Goal: Obtain resource: Download file/media

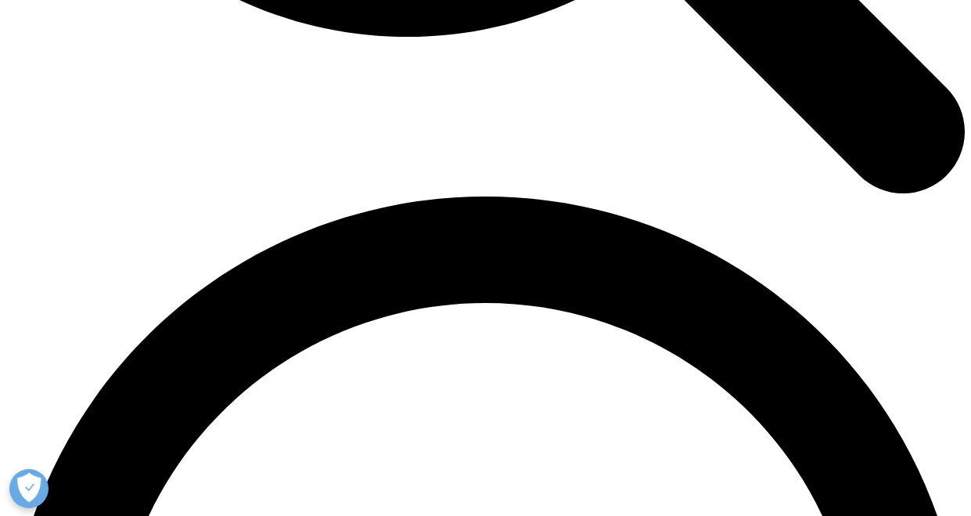
scroll to position [1956, 0]
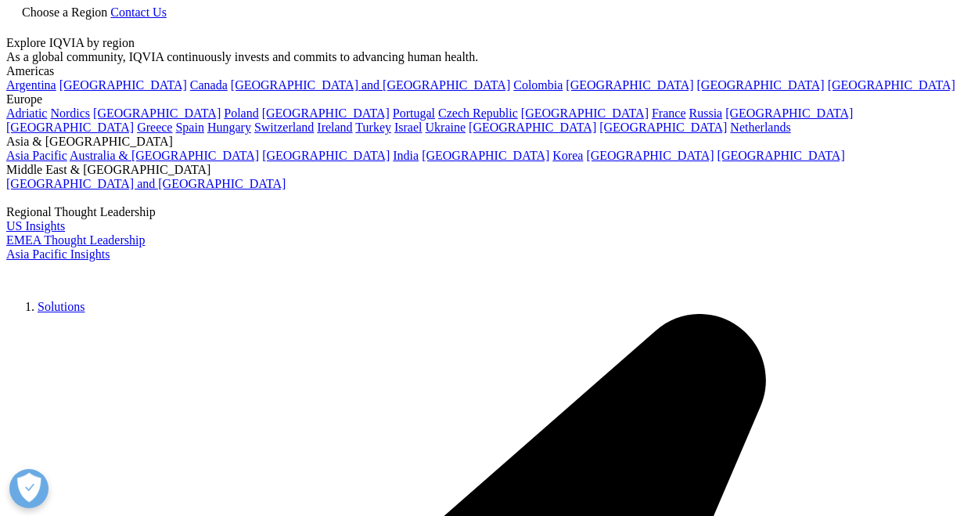
scroll to position [156, 0]
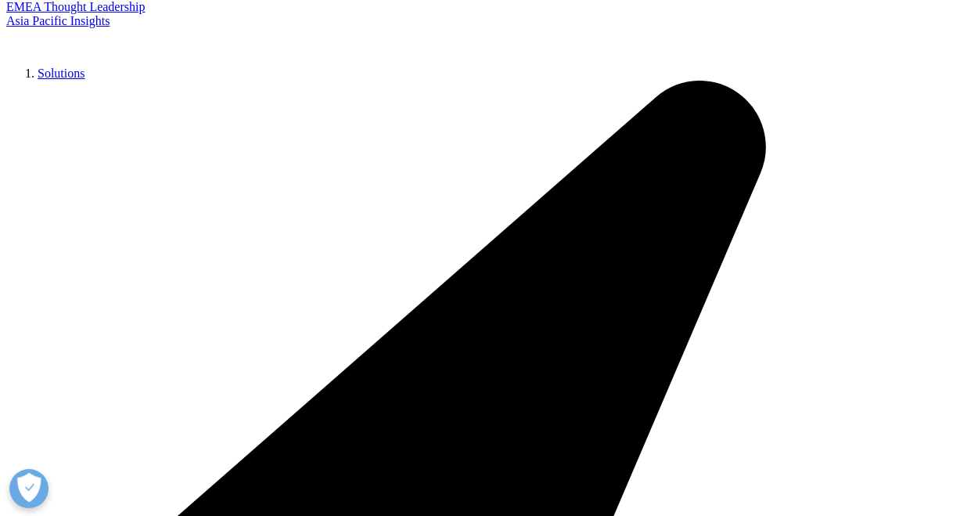
scroll to position [313, 0]
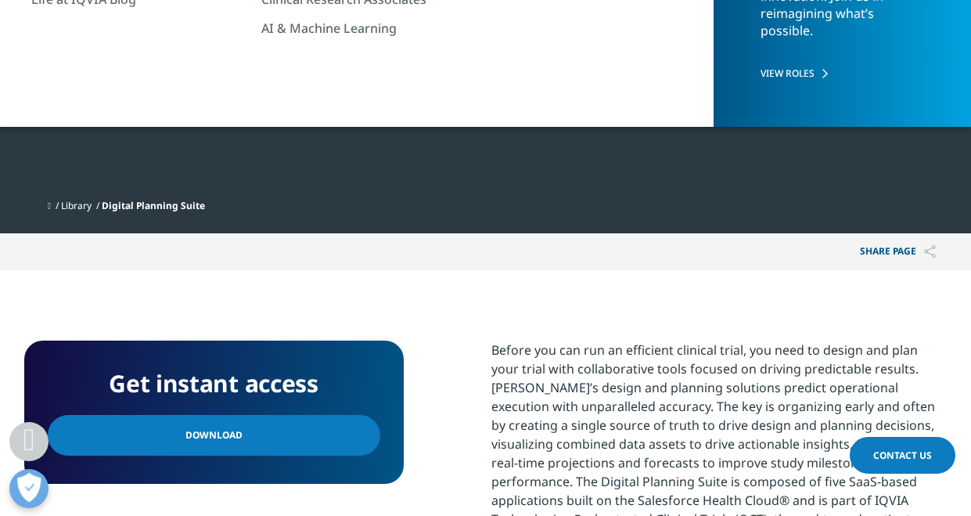
click at [213, 429] on span "Download" at bounding box center [213, 434] width 57 height 17
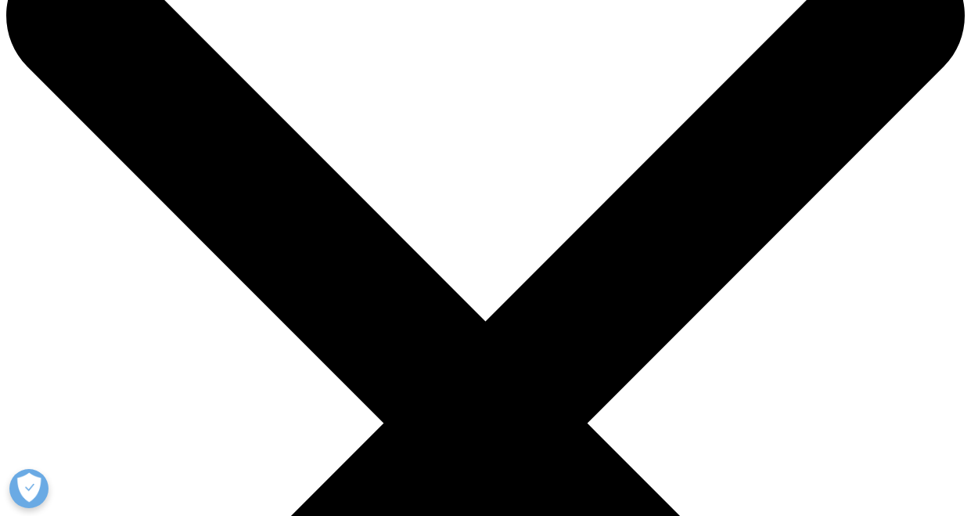
scroll to position [78, 0]
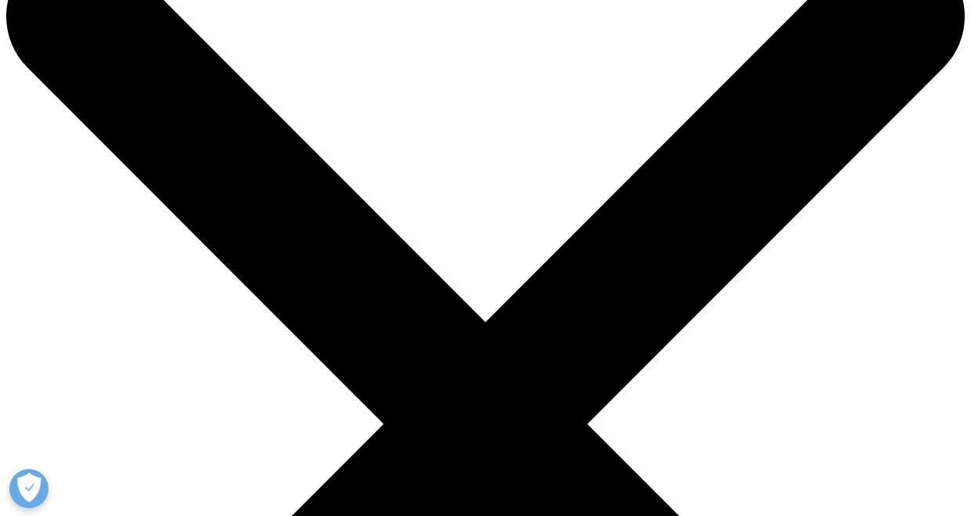
drag, startPoint x: 798, startPoint y: 259, endPoint x: 633, endPoint y: 350, distance: 188.4
drag, startPoint x: 918, startPoint y: 77, endPoint x: 886, endPoint y: 70, distance: 31.9
